Goal: Information Seeking & Learning: Learn about a topic

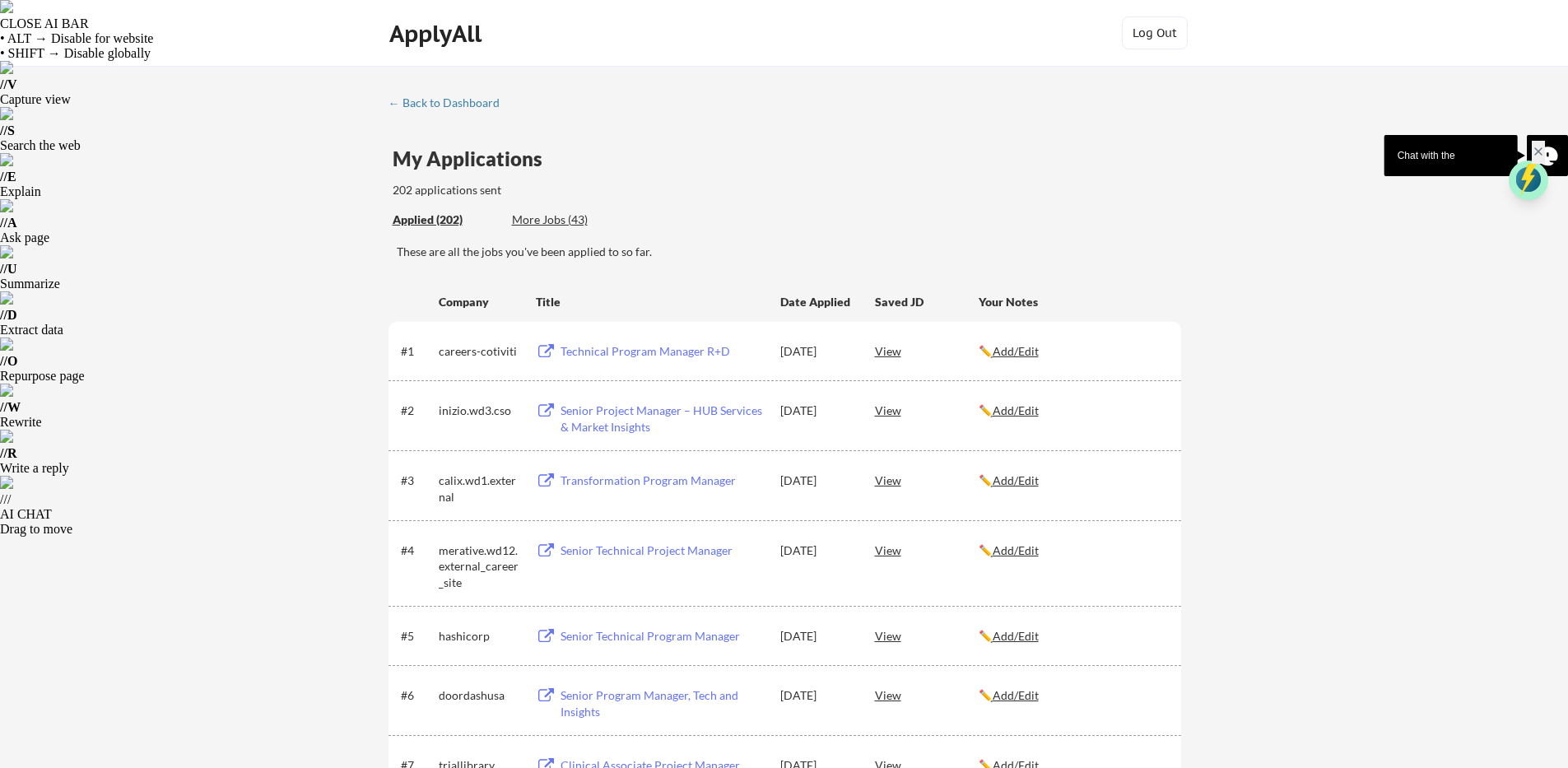
scroll to position [6419, 0]
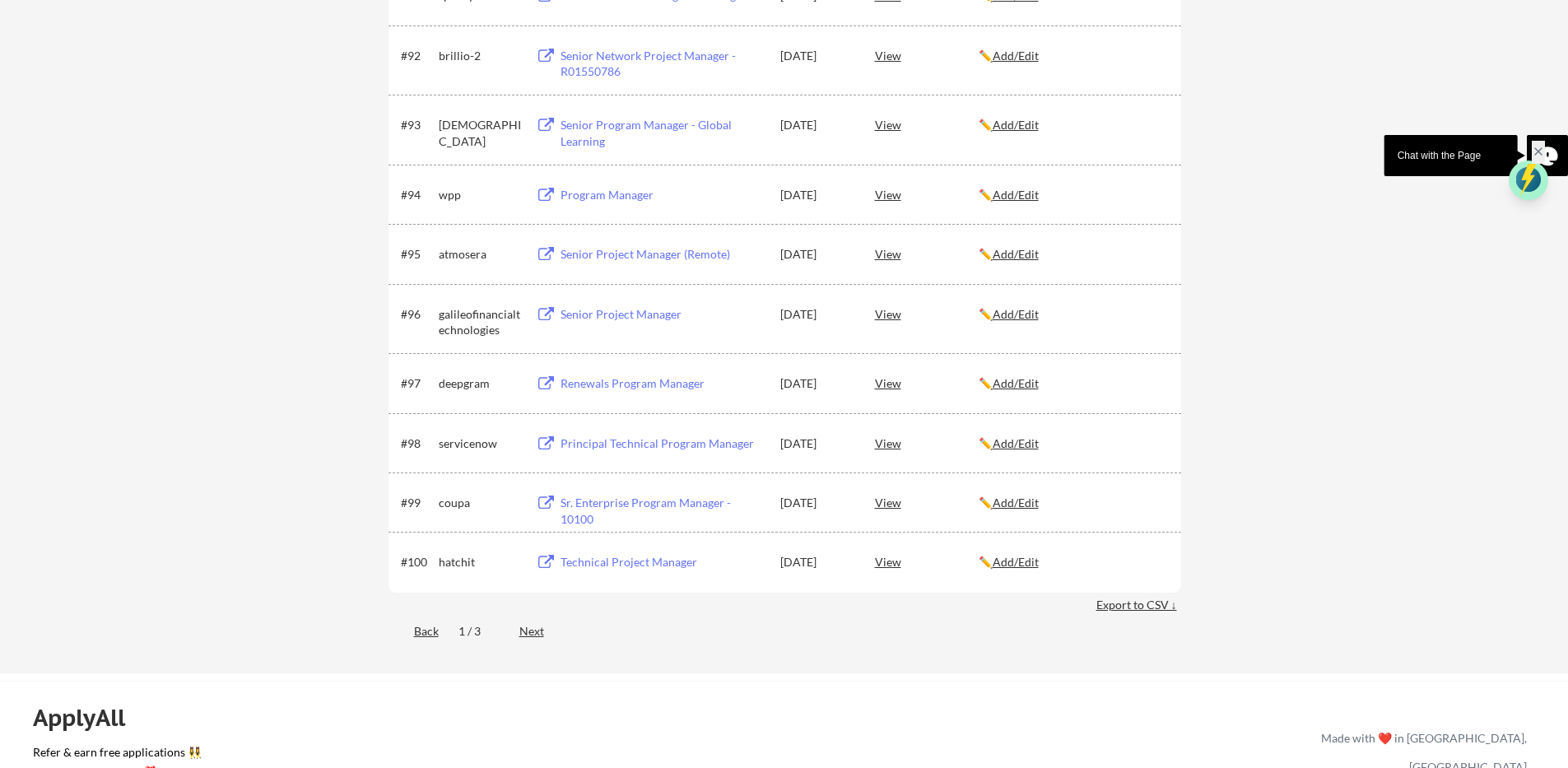
click at [629, 388] on div "Renewals Program Manager" at bounding box center [663, 383] width 205 height 16
click at [889, 385] on div "View" at bounding box center [926, 382] width 103 height 30
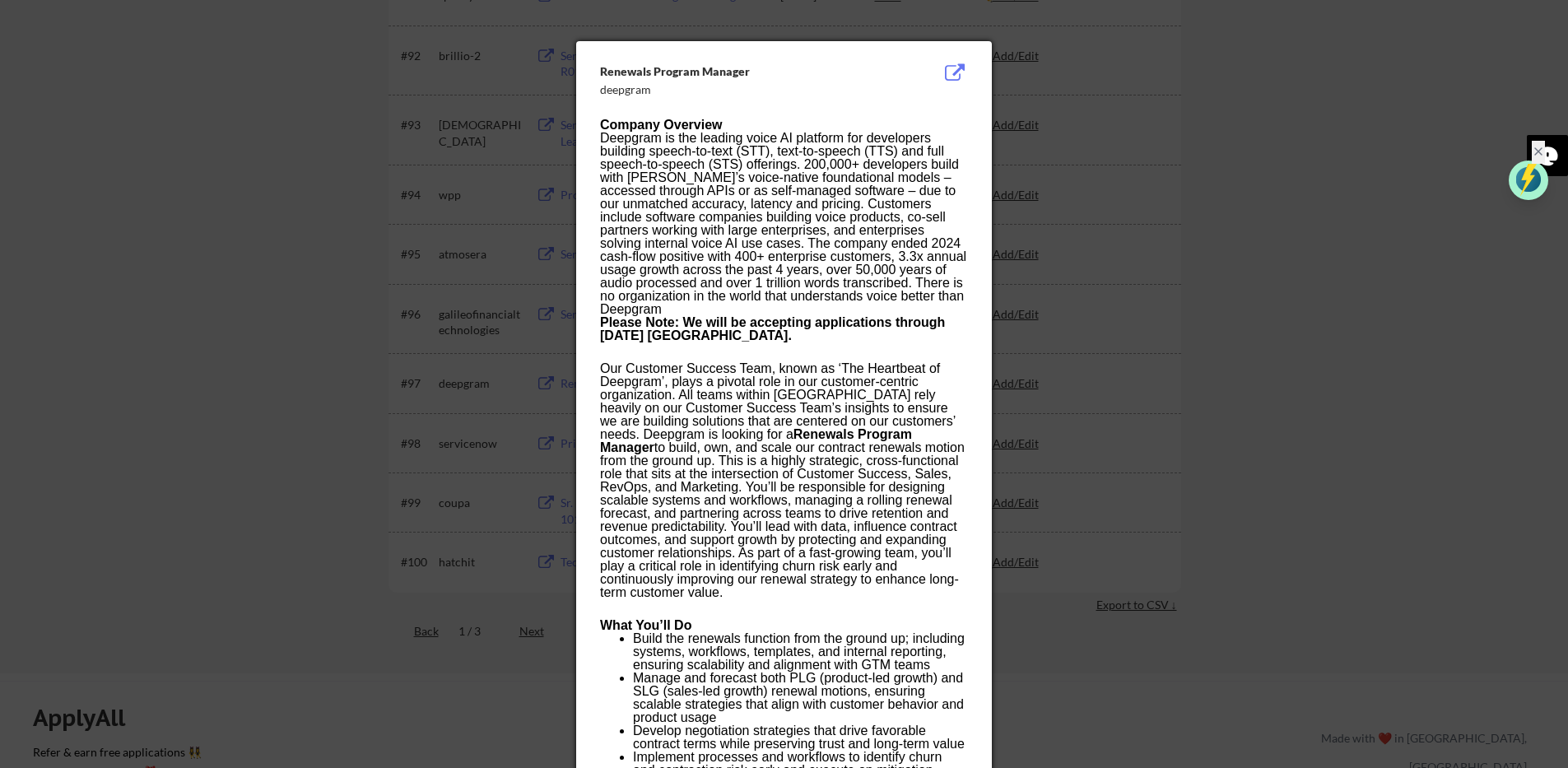
click at [753, 423] on p "Our Customer Success Team, known as ‘The Heartbeat of Deepgram’, plays a pivota…" at bounding box center [784, 480] width 367 height 237
click at [680, 429] on p "Our Customer Success Team, known as ‘The Heartbeat of Deepgram’, plays a pivota…" at bounding box center [784, 480] width 367 height 237
click at [664, 445] on p "Our Customer Success Team, known as ‘The Heartbeat of Deepgram’, plays a pivota…" at bounding box center [784, 480] width 367 height 237
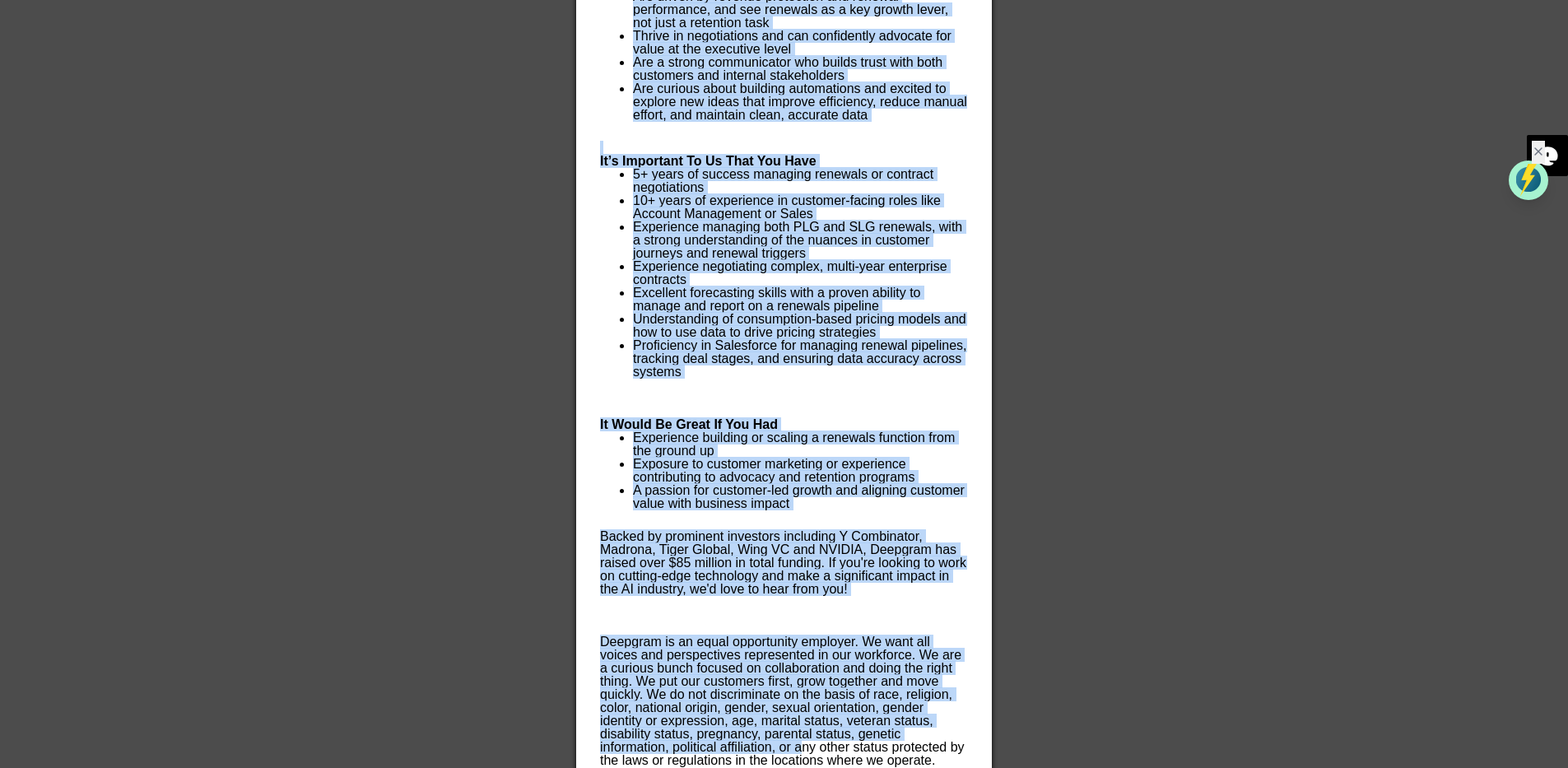
scroll to position [7626, 0]
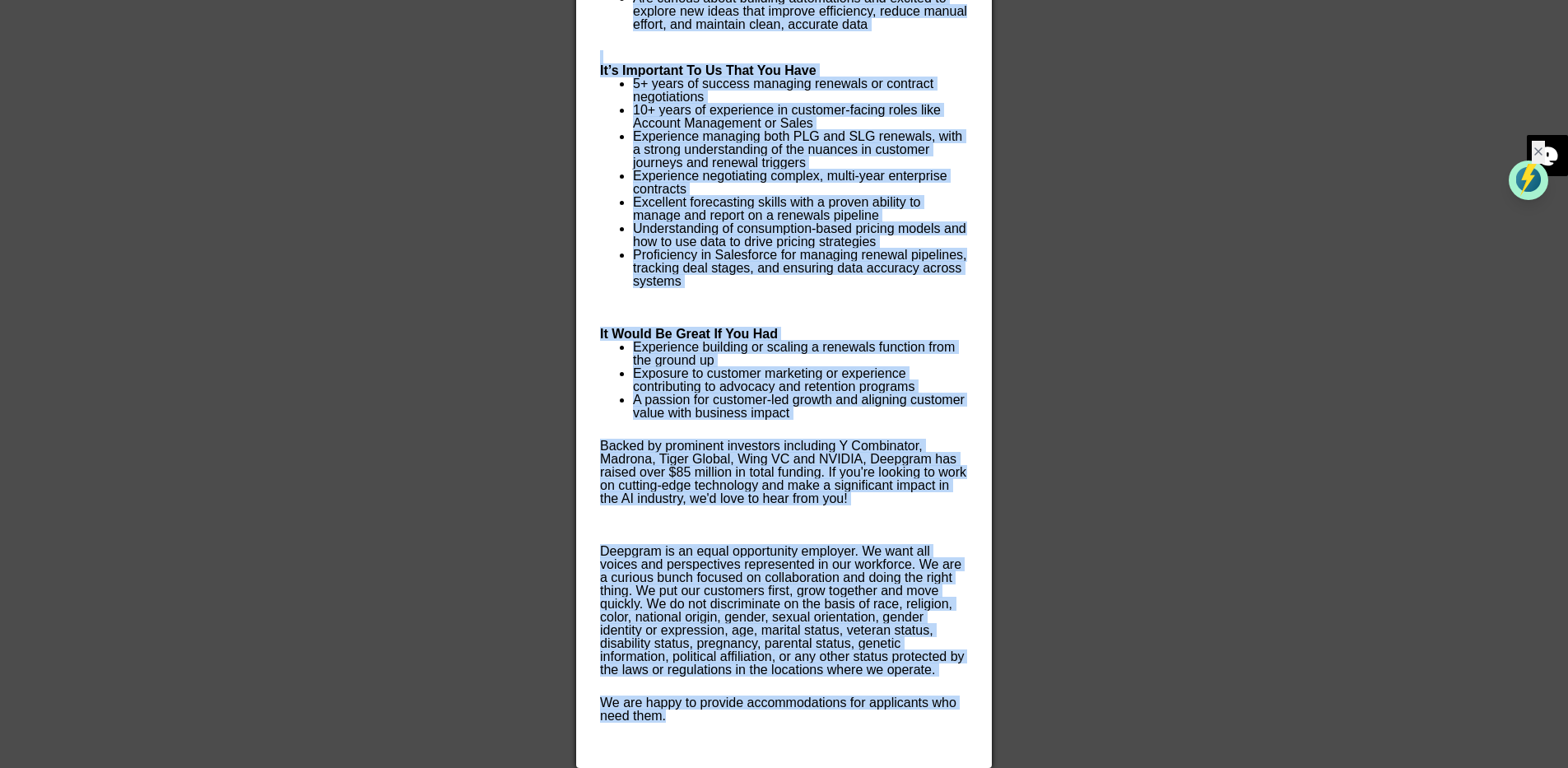
drag, startPoint x: 603, startPoint y: 91, endPoint x: 814, endPoint y: 721, distance: 664.4
copy div "Loremips Dolorsi Ametcon adipisci Elitsed Doeiusmo Temporin ut lab etdolor magn…"
click at [845, 262] on p "Proficiency in Salesforce for managing renewal pipelines, tracking deal stages,…" at bounding box center [800, 268] width 334 height 40
